Goal: Information Seeking & Learning: Learn about a topic

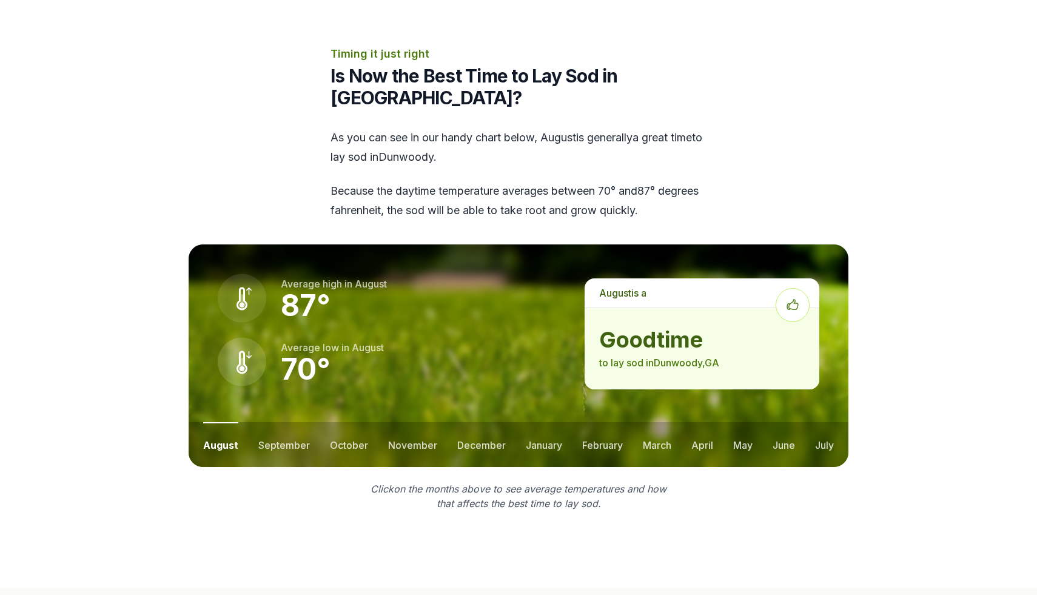
scroll to position [1454, 0]
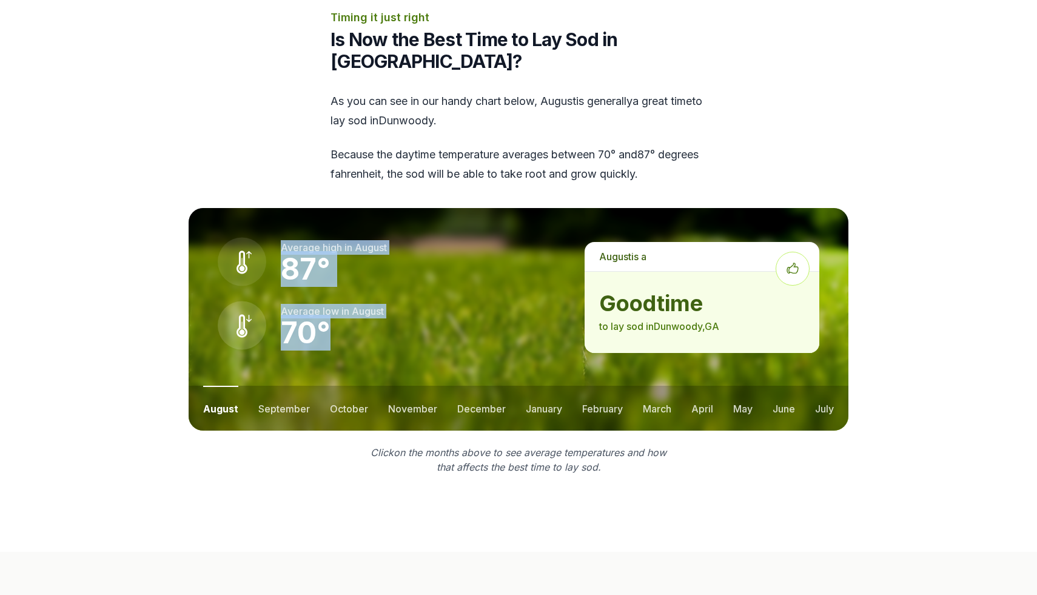
drag, startPoint x: 364, startPoint y: 329, endPoint x: 266, endPoint y: 204, distance: 158.9
click at [266, 208] on div "Average high in august 87 ° Average low in august 70 °" at bounding box center [387, 319] width 396 height 222
click at [199, 244] on div "Average high in august 87 ° Average low in august 70 °" at bounding box center [387, 319] width 396 height 222
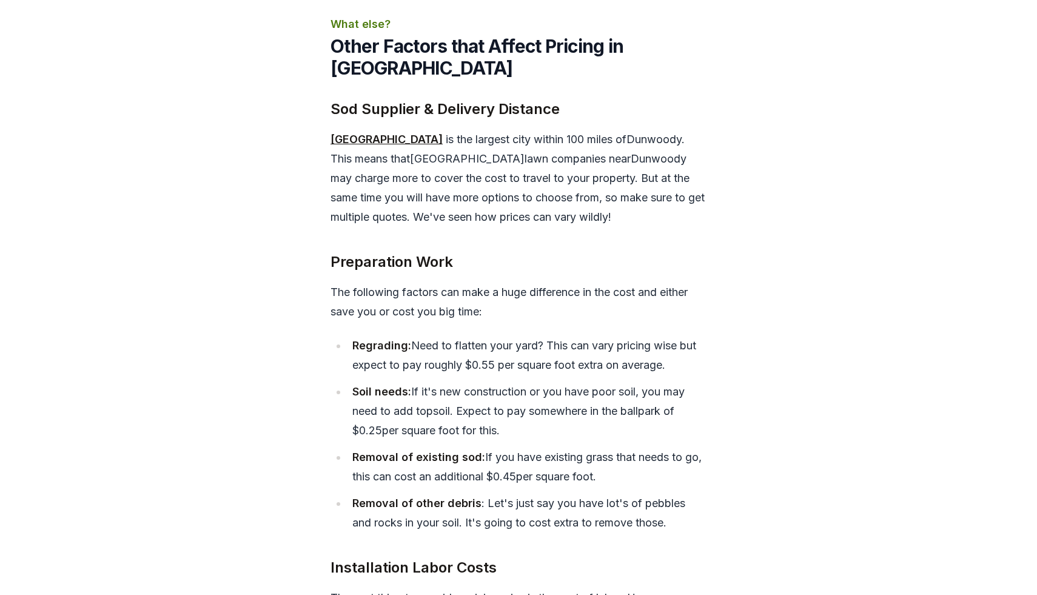
scroll to position [4539, 0]
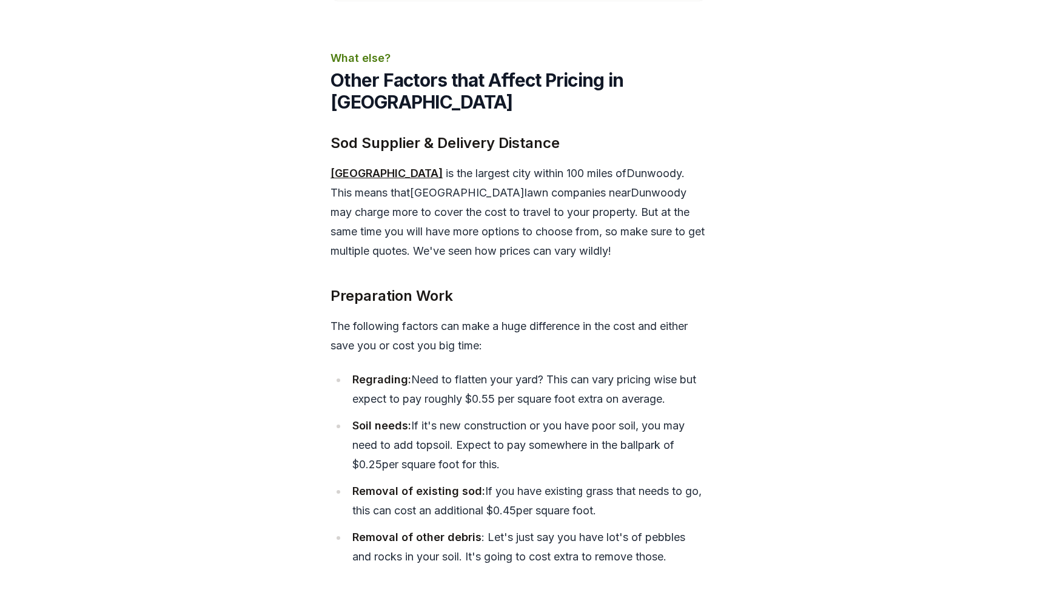
drag, startPoint x: 434, startPoint y: 155, endPoint x: 490, endPoint y: 242, distance: 103.9
click at [489, 239] on div "Sod Supplier & Delivery Distance [GEOGRAPHIC_DATA] is the largest city within 1…" at bounding box center [518, 494] width 376 height 725
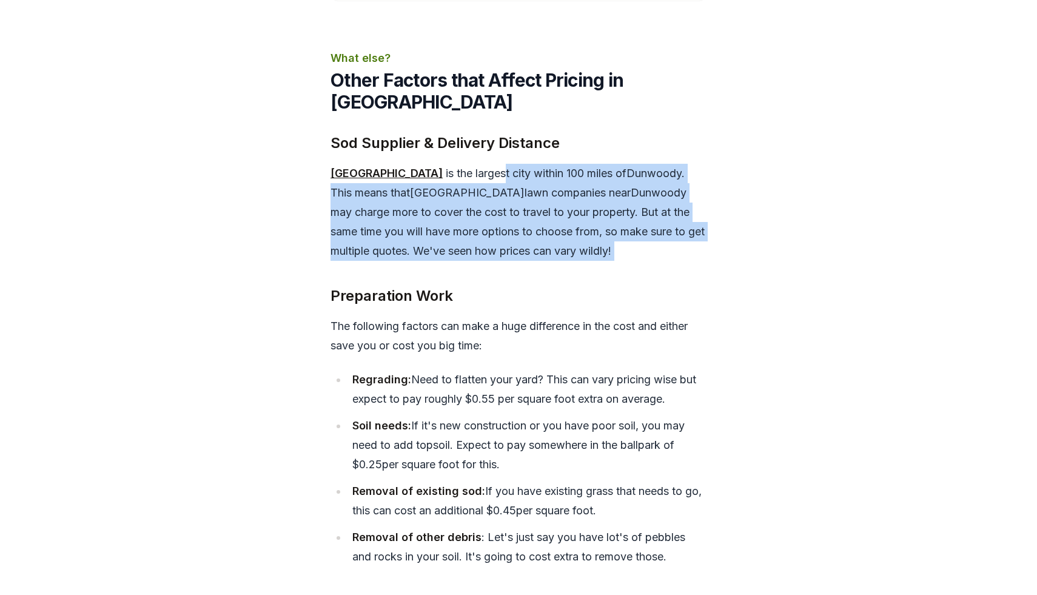
click at [490, 242] on div "Sod Supplier & Delivery Distance [GEOGRAPHIC_DATA] is the largest city within 1…" at bounding box center [518, 494] width 376 height 725
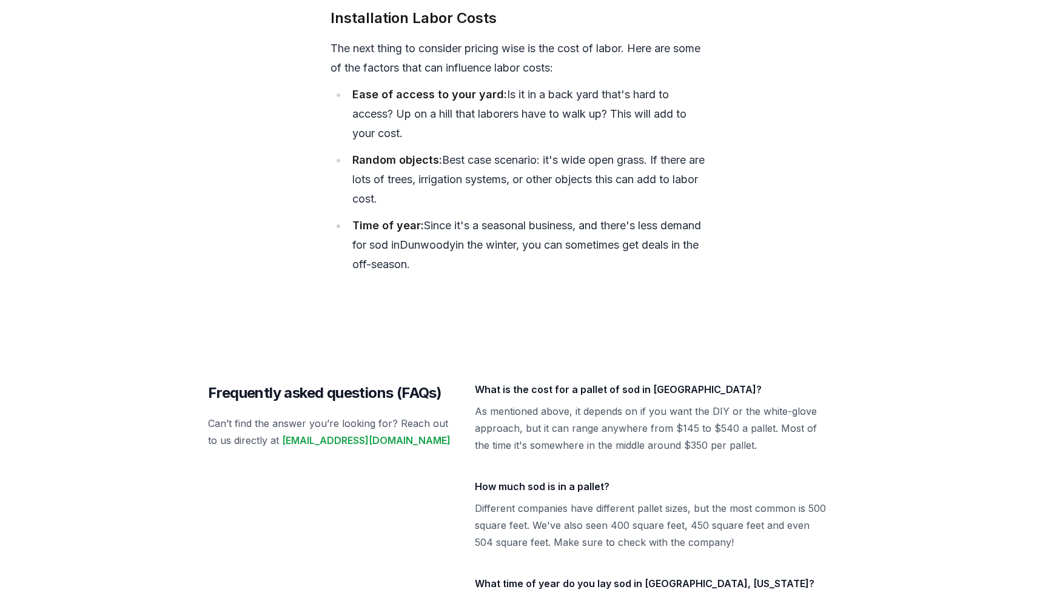
scroll to position [5151, 0]
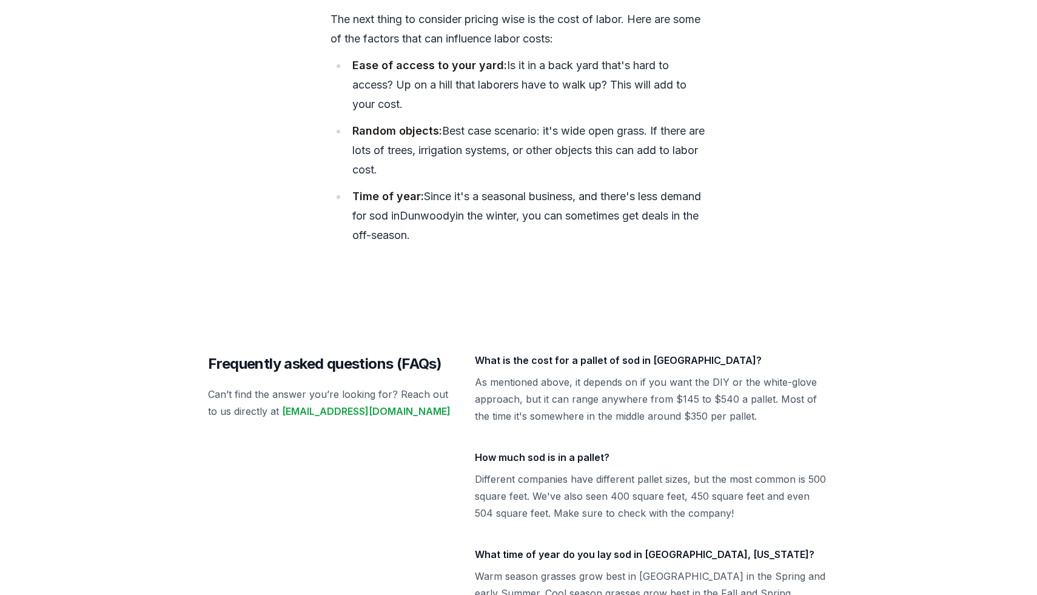
drag, startPoint x: 476, startPoint y: 149, endPoint x: 547, endPoint y: 234, distance: 111.1
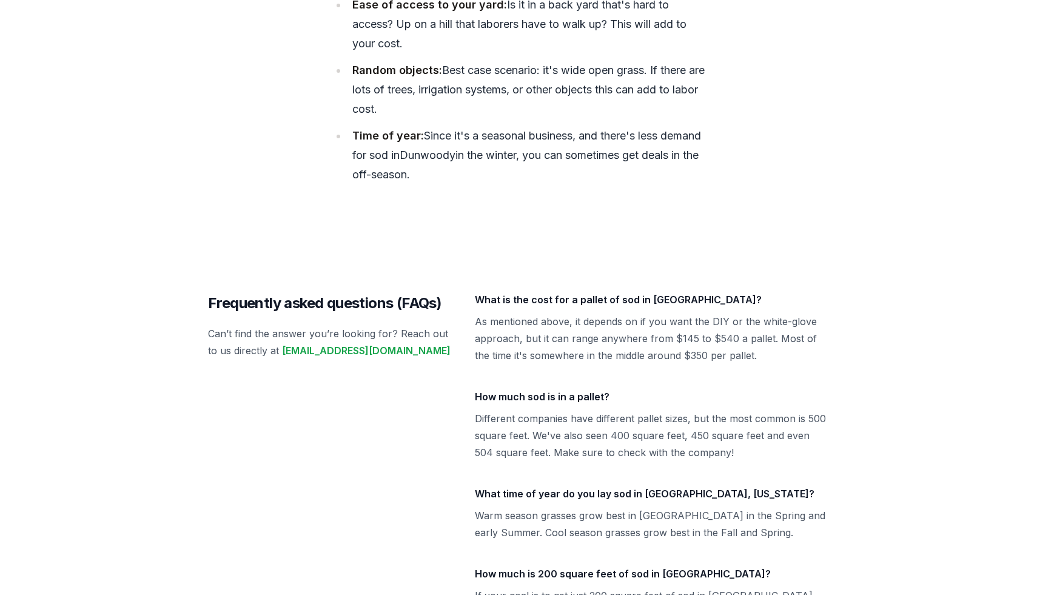
scroll to position [5304, 0]
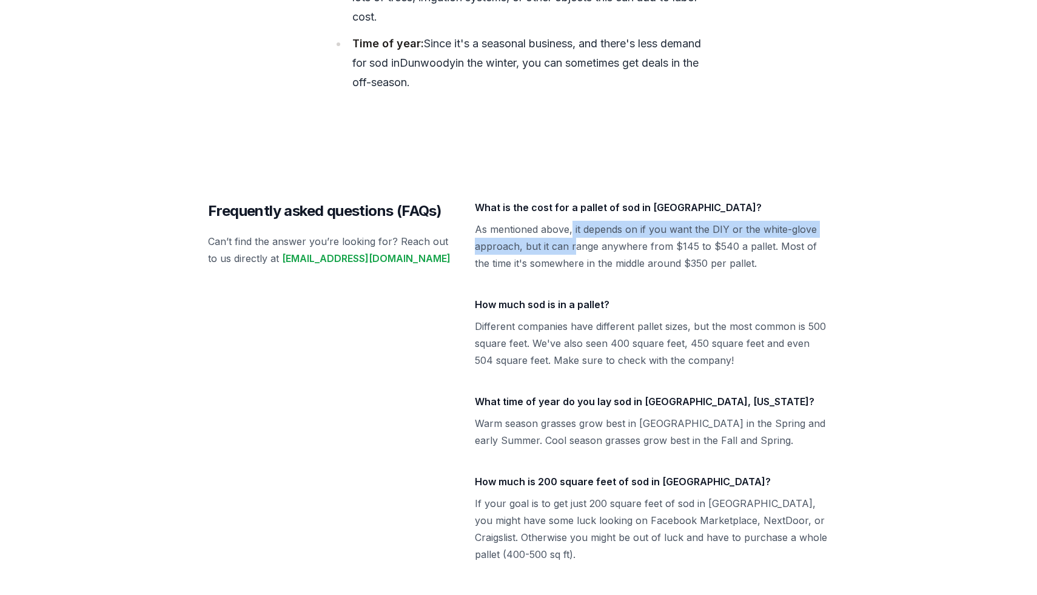
drag, startPoint x: 572, startPoint y: 203, endPoint x: 572, endPoint y: 255, distance: 51.5
click at [572, 250] on dl "What is the cost for a pallet of sod in [GEOGRAPHIC_DATA]? As mentioned above, …" at bounding box center [652, 381] width 354 height 364
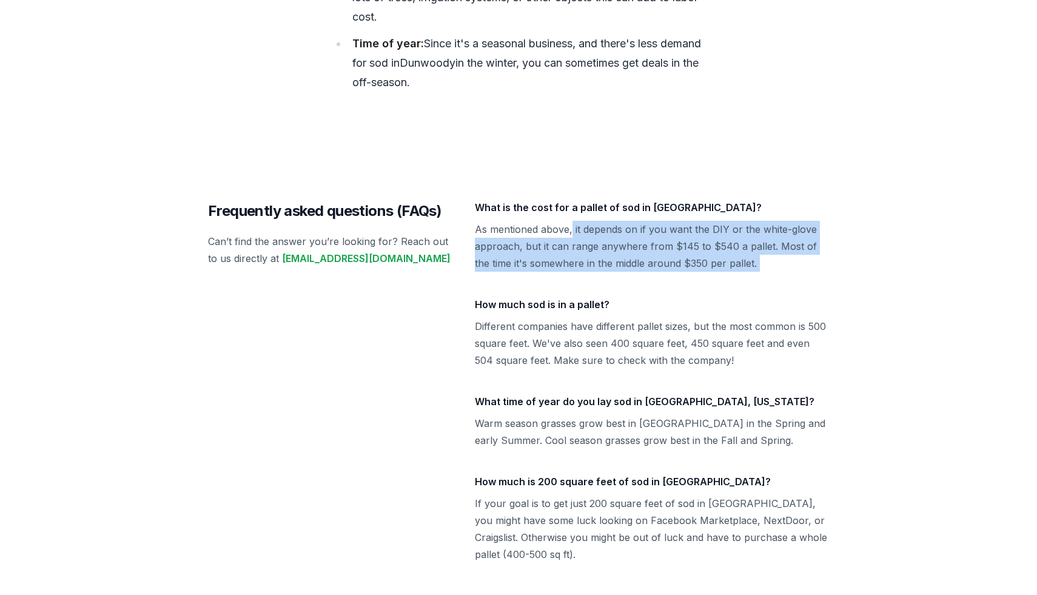
click at [572, 255] on dl "What is the cost for a pallet of sod in [GEOGRAPHIC_DATA]? As mentioned above, …" at bounding box center [652, 381] width 354 height 364
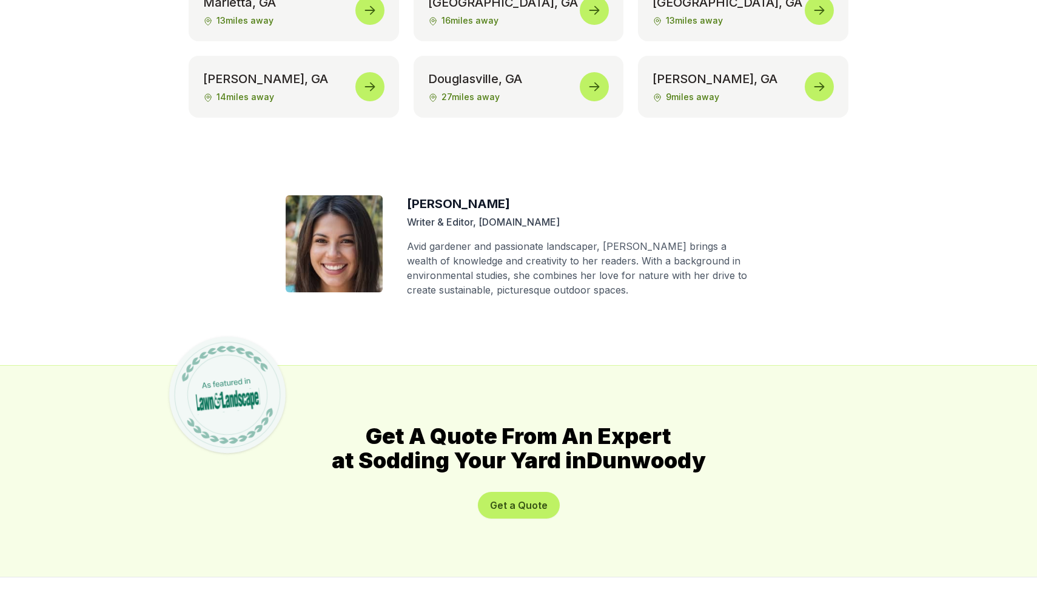
scroll to position [6329, 0]
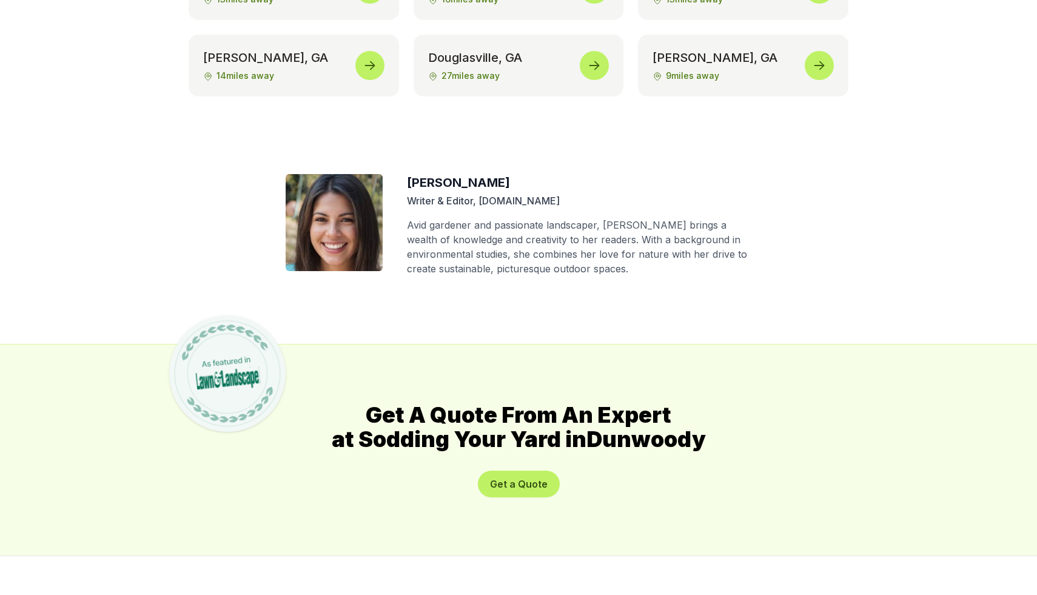
click at [447, 175] on strong "[PERSON_NAME]" at bounding box center [458, 182] width 103 height 15
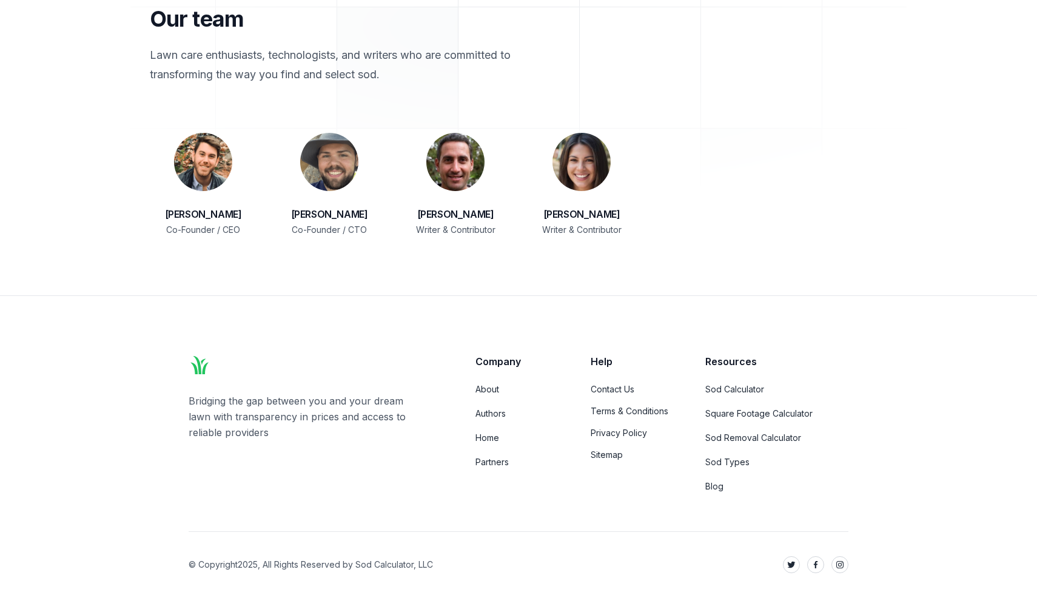
scroll to position [1896, 0]
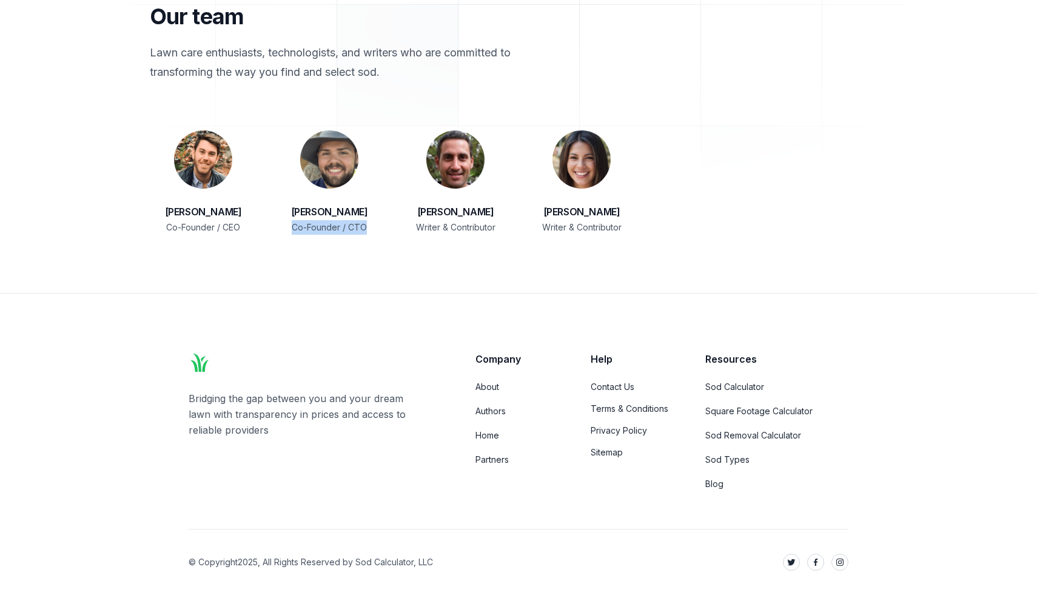
drag, startPoint x: 374, startPoint y: 222, endPoint x: 294, endPoint y: 222, distance: 80.0
click at [294, 222] on p "Co-Founder / CTO" at bounding box center [329, 227] width 107 height 15
click at [338, 230] on p "Co-Founder / CTO" at bounding box center [329, 227] width 107 height 15
click at [623, 406] on link "Terms & Conditions" at bounding box center [632, 409] width 85 height 12
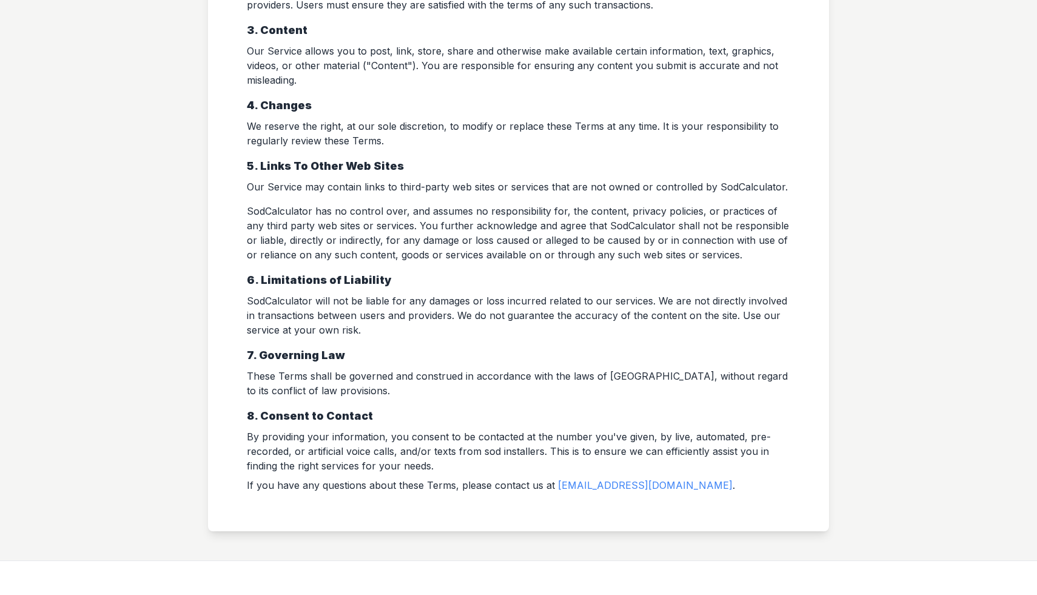
scroll to position [432, 0]
